Goal: Information Seeking & Learning: Learn about a topic

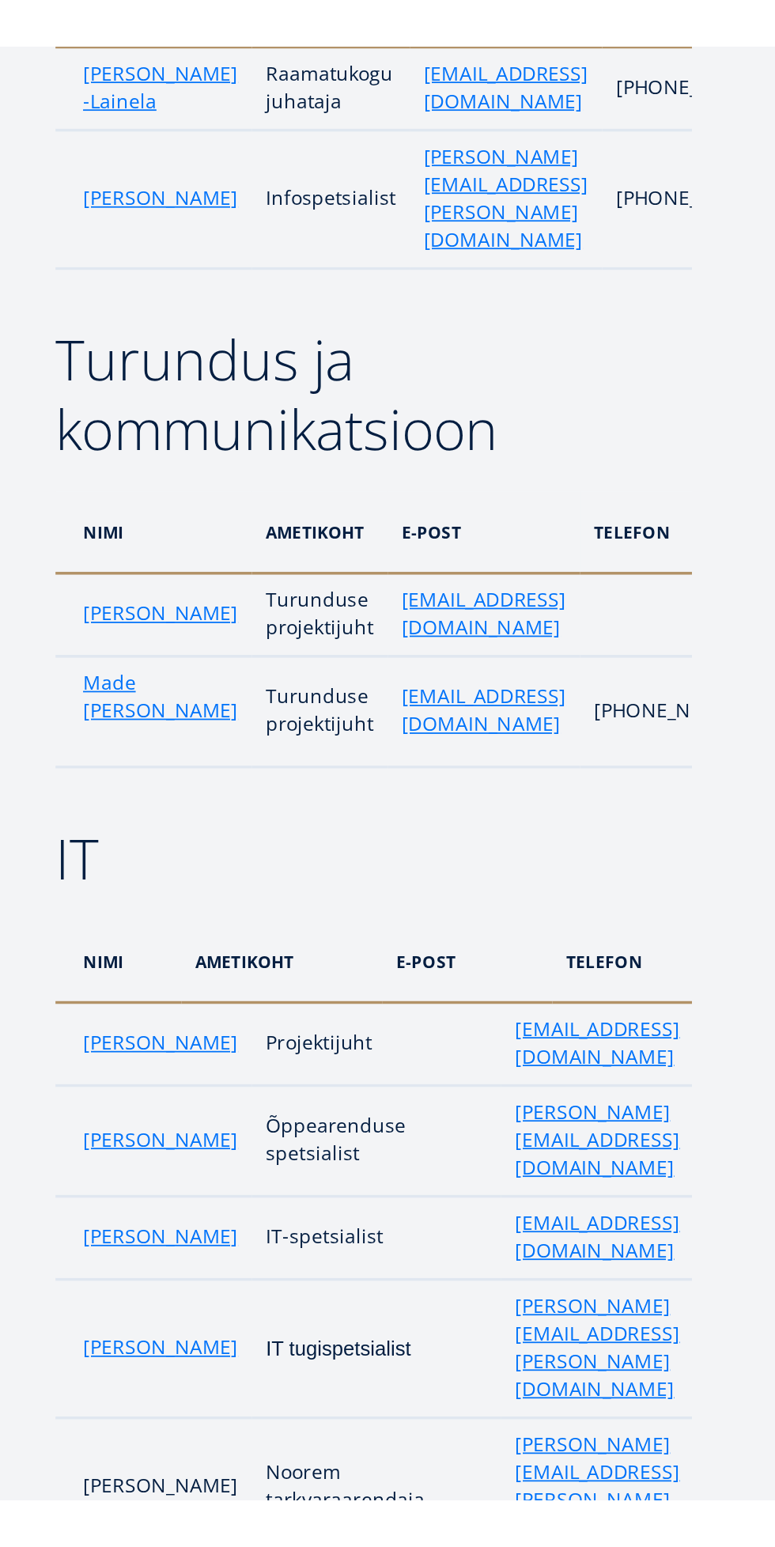
scroll to position [2660, 0]
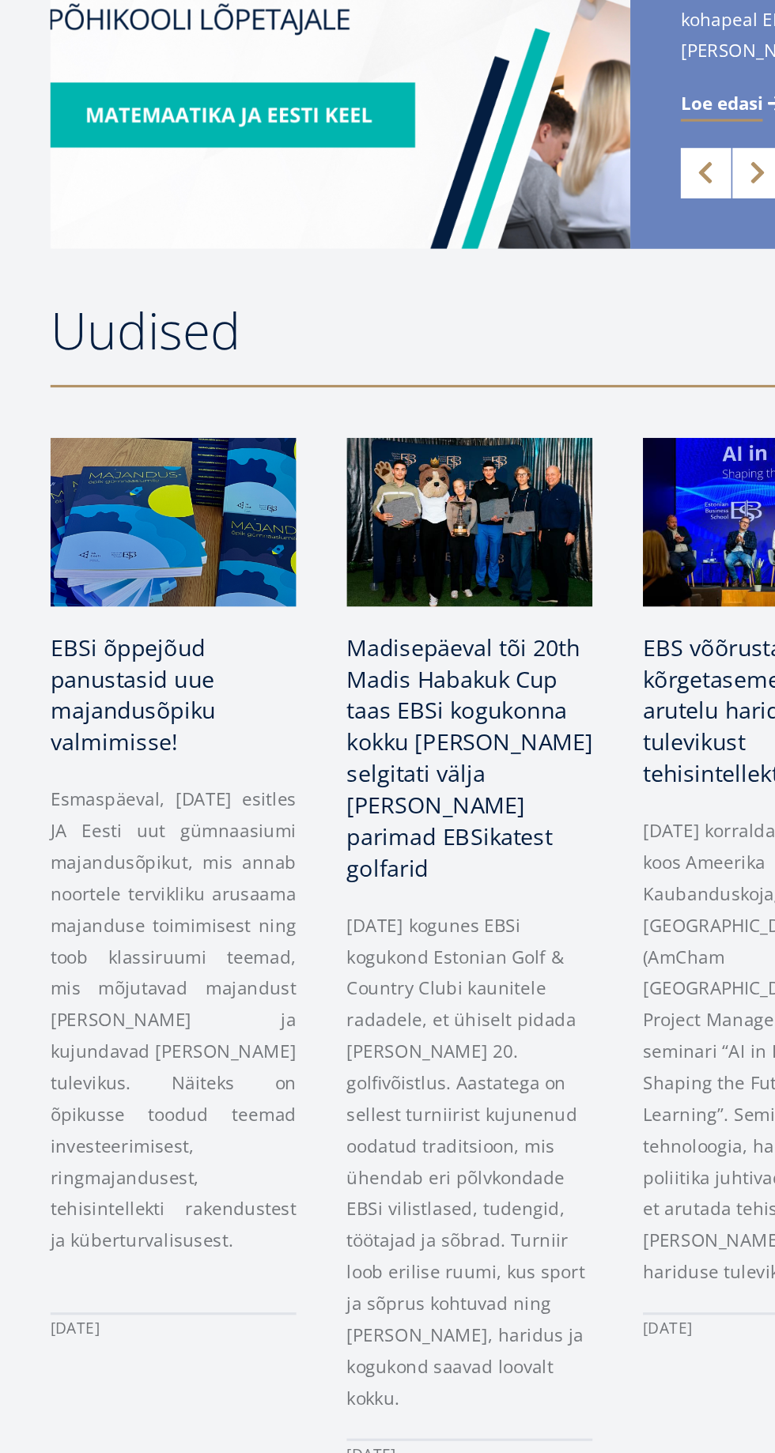
click at [333, 994] on span "Madisepäeval tõi 20th Madis Habakuk Cup taas EBSi kogukonna kokku ja koos selgi…" at bounding box center [294, 1016] width 154 height 157
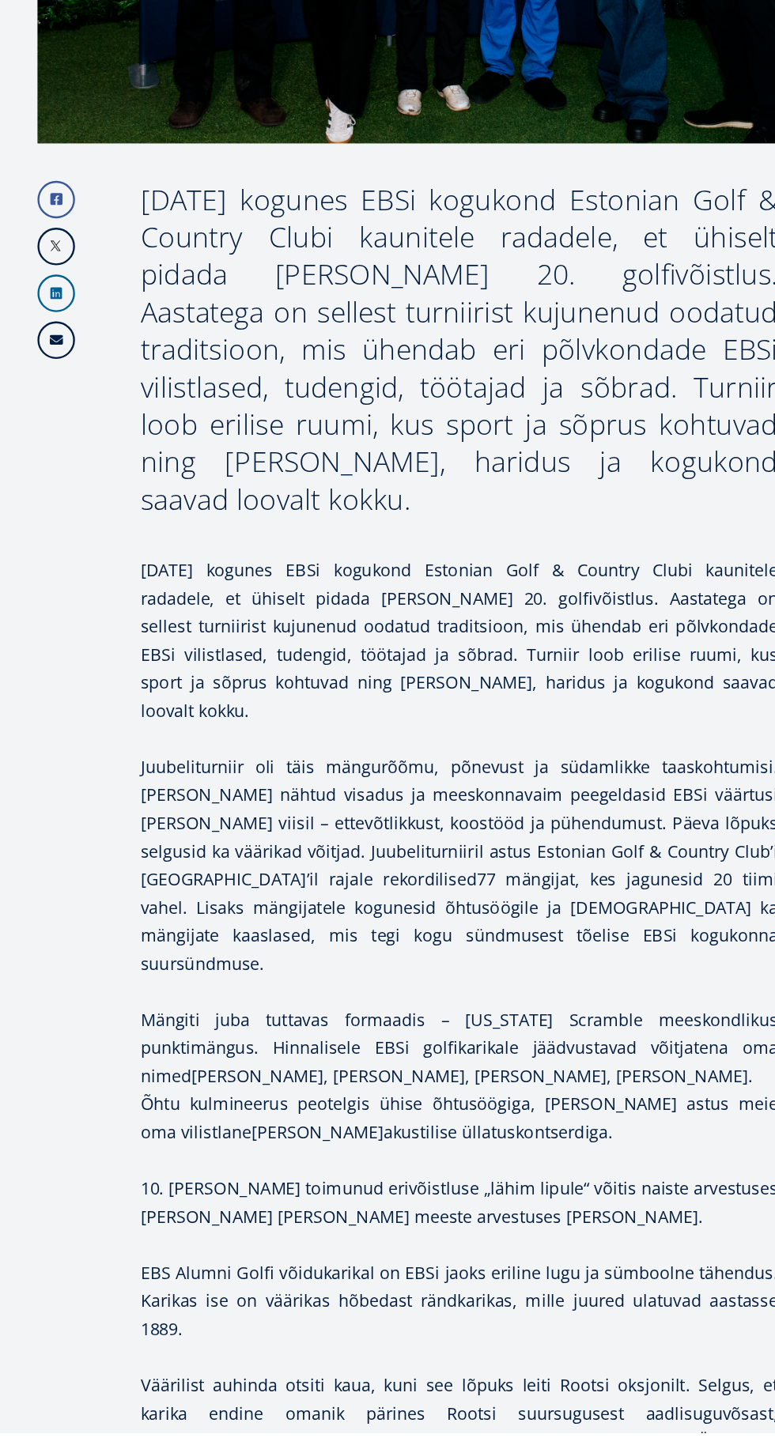
scroll to position [693, 0]
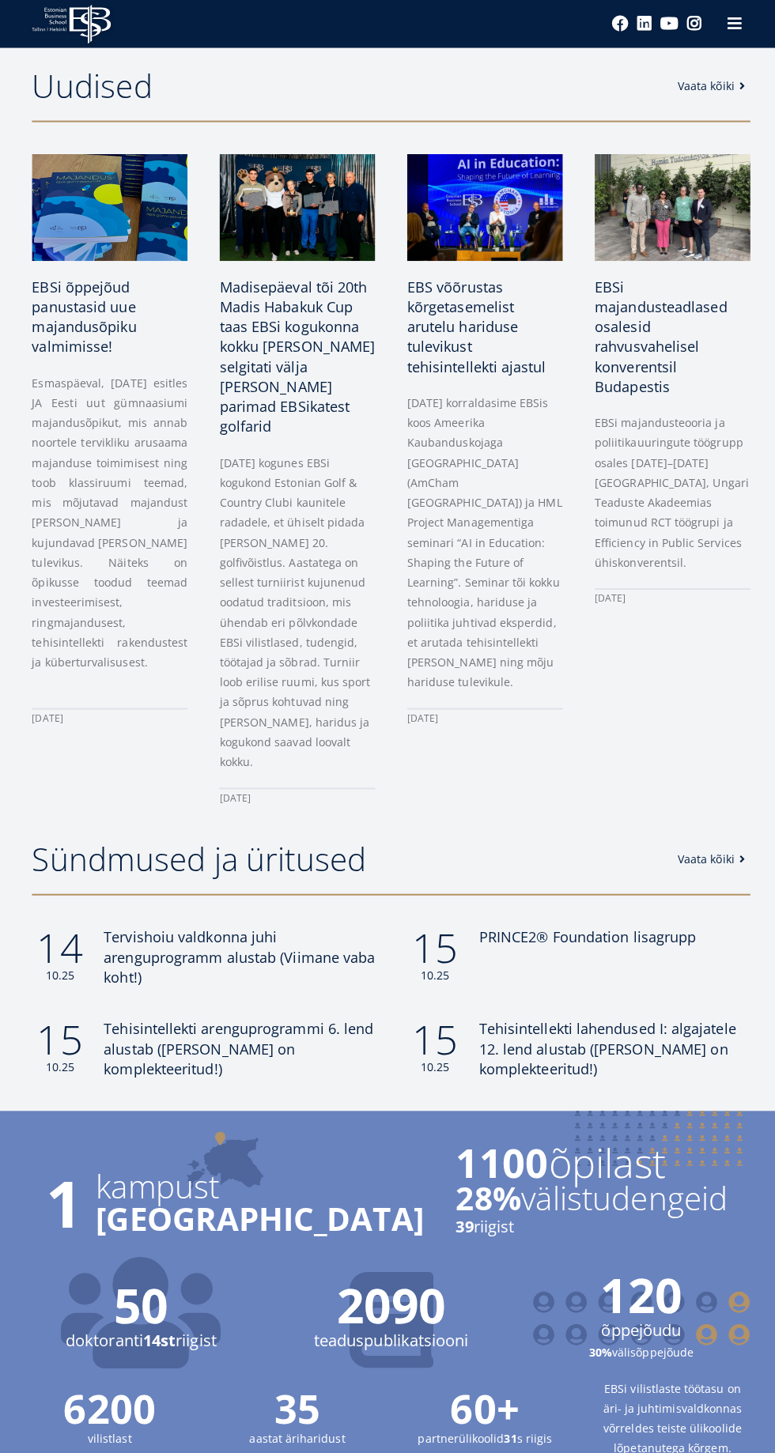
scroll to position [674, 0]
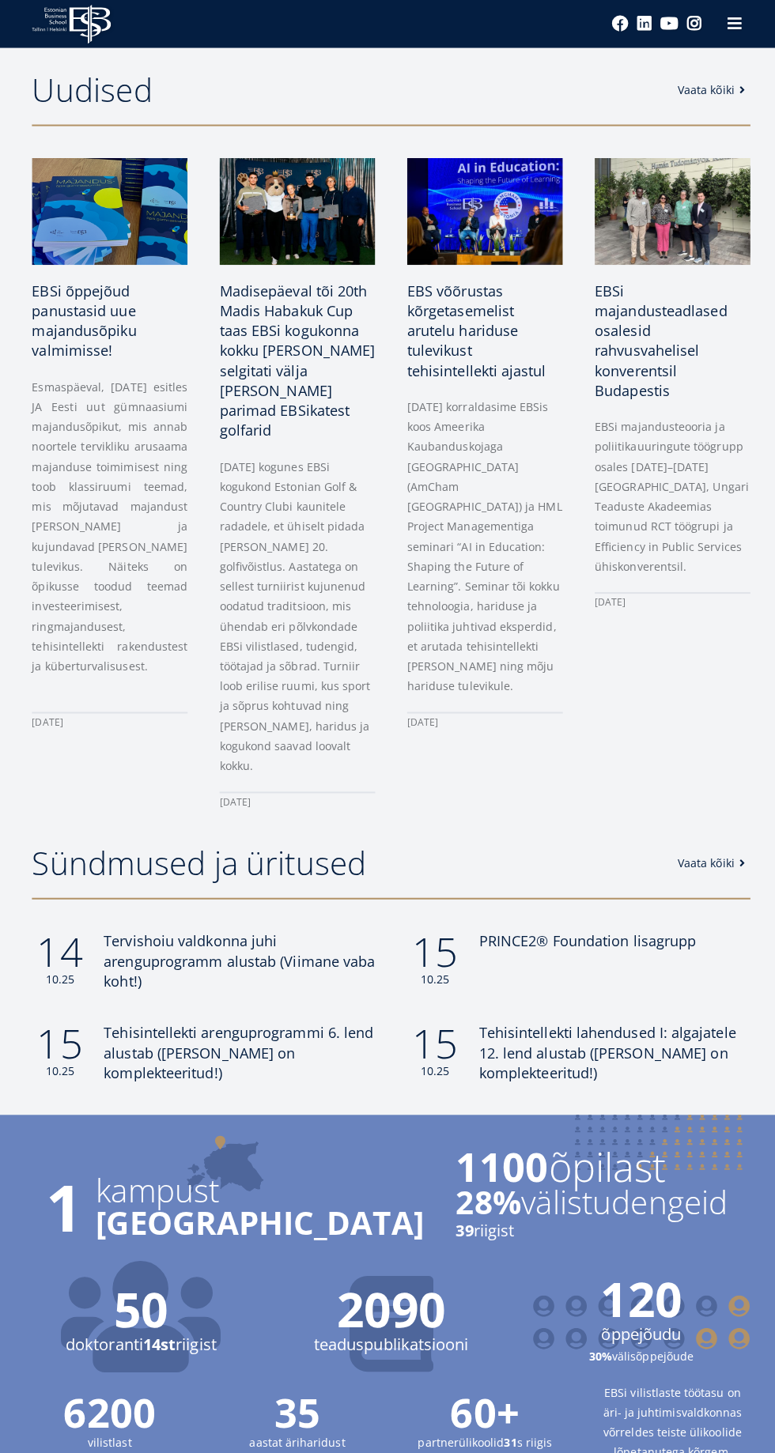
click at [346, 4] on div "EBS Logo Created with Sketch. Social Links Facebook Linkedin Youtube Instagram" at bounding box center [387, 23] width 775 height 47
